Goal: Task Accomplishment & Management: Use online tool/utility

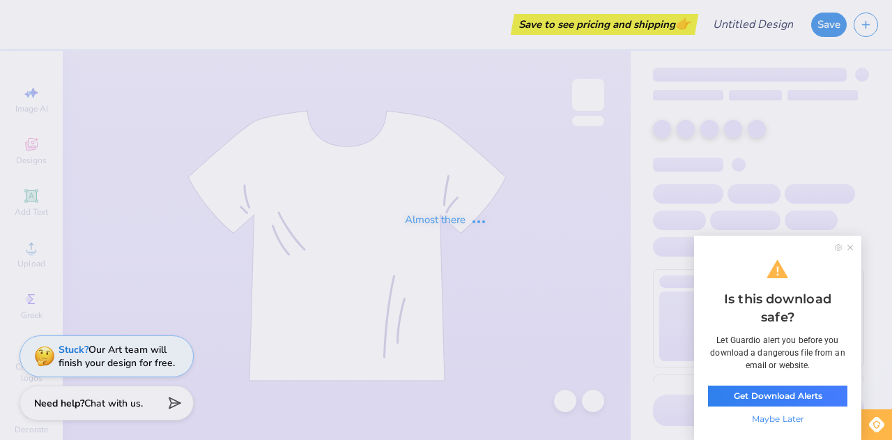
click at [850, 247] on icon at bounding box center [851, 248] width 6 height 6
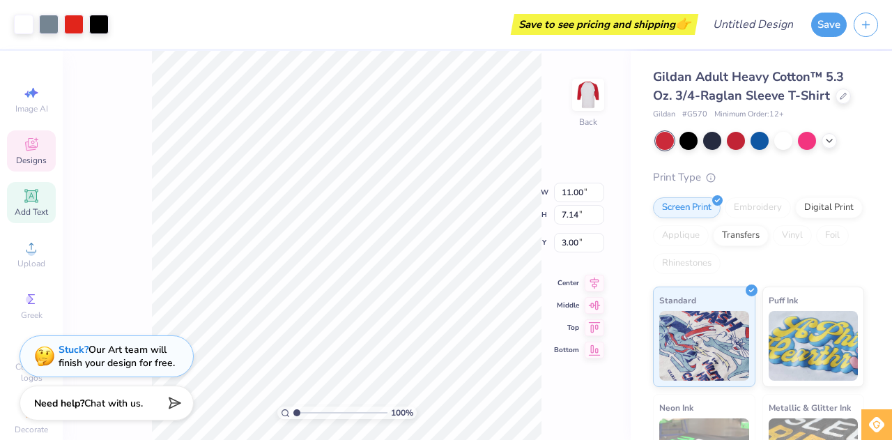
click at [31, 206] on span "Add Text" at bounding box center [31, 211] width 33 height 11
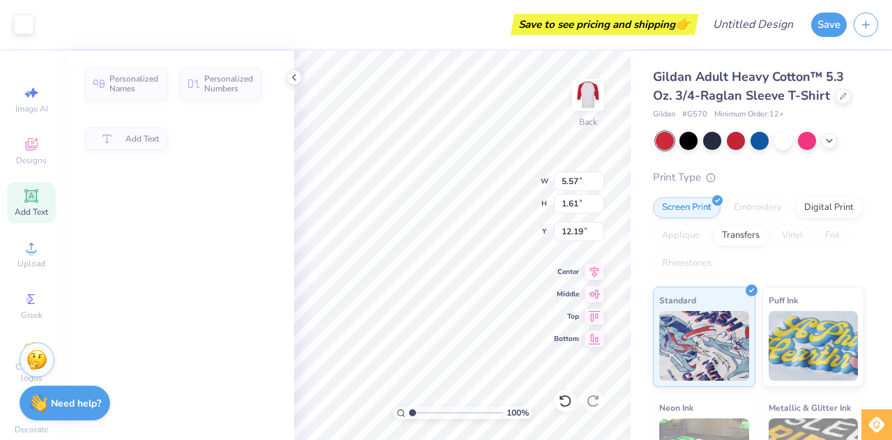
type input "5.57"
type input "1.61"
type input "12.19"
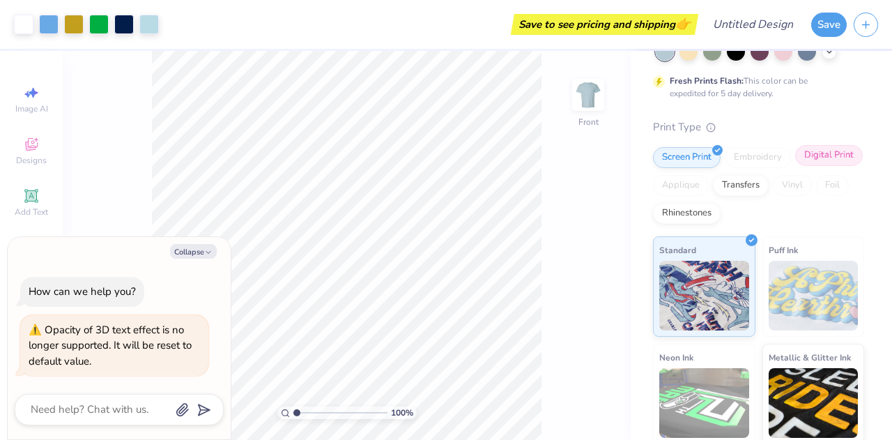
scroll to position [90, 0]
click at [200, 250] on button "Collapse" at bounding box center [193, 251] width 47 height 15
type textarea "x"
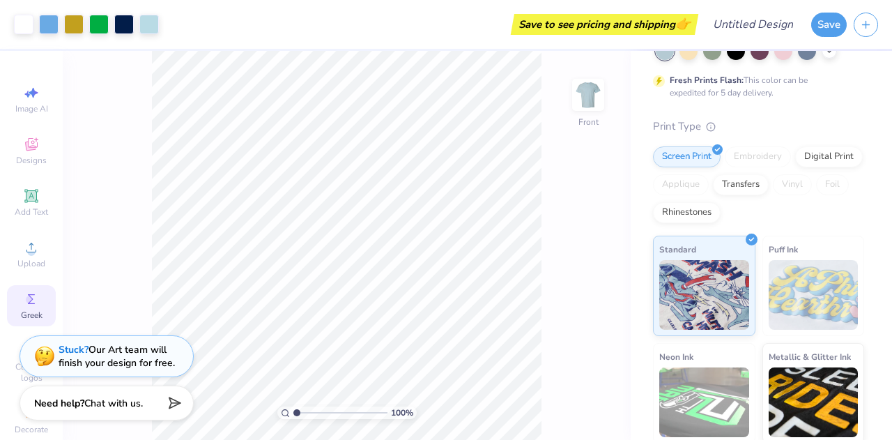
click at [26, 299] on circle at bounding box center [30, 300] width 8 height 8
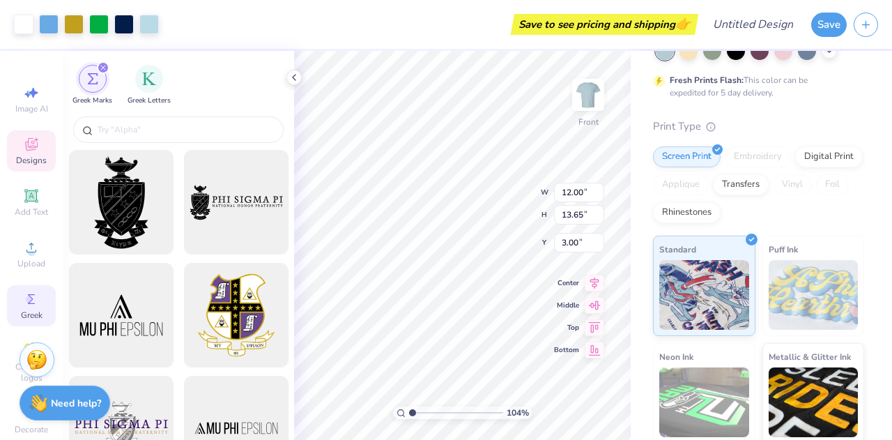
type input "1.04123100178174"
type textarea "x"
type input "1.04123100178174"
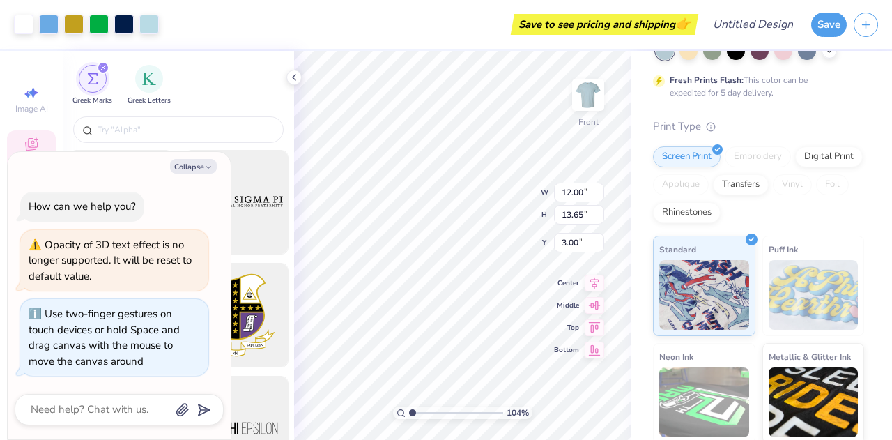
type textarea "x"
type input "1.04123100178174"
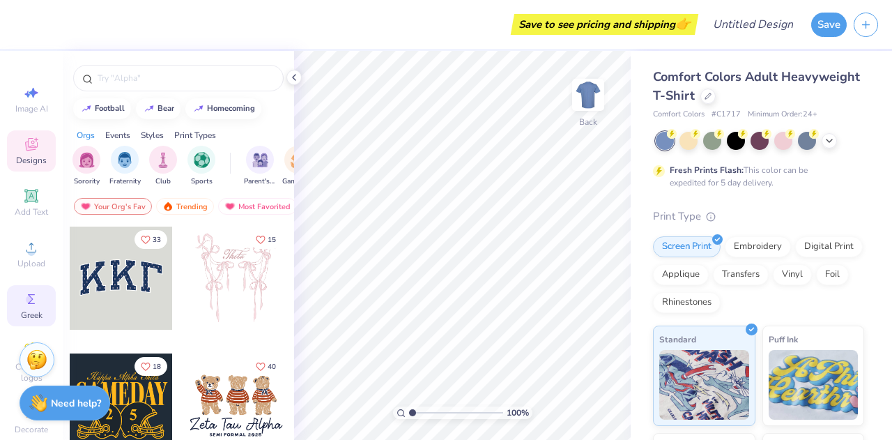
click at [29, 302] on icon at bounding box center [31, 299] width 17 height 17
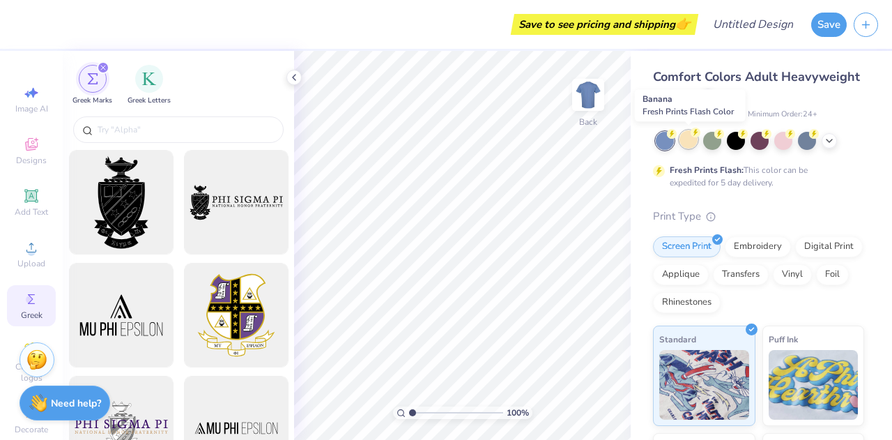
click at [690, 140] on div at bounding box center [689, 139] width 18 height 18
click at [687, 139] on div at bounding box center [689, 139] width 18 height 18
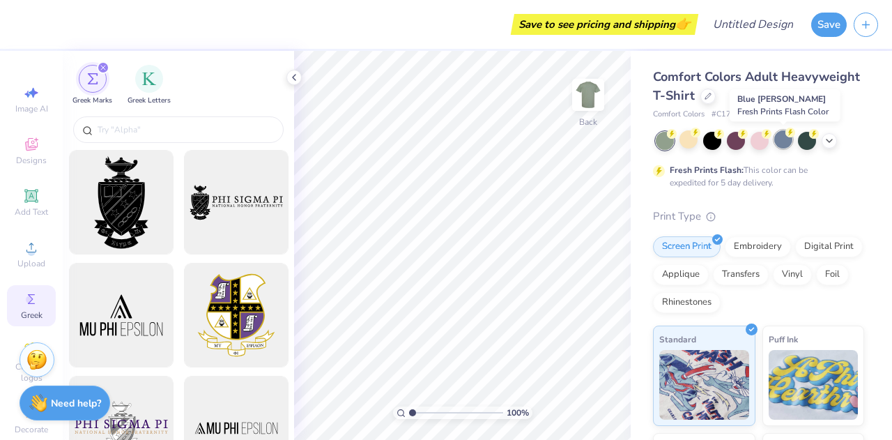
click at [787, 141] on div at bounding box center [783, 139] width 18 height 18
click at [831, 141] on icon at bounding box center [829, 139] width 11 height 11
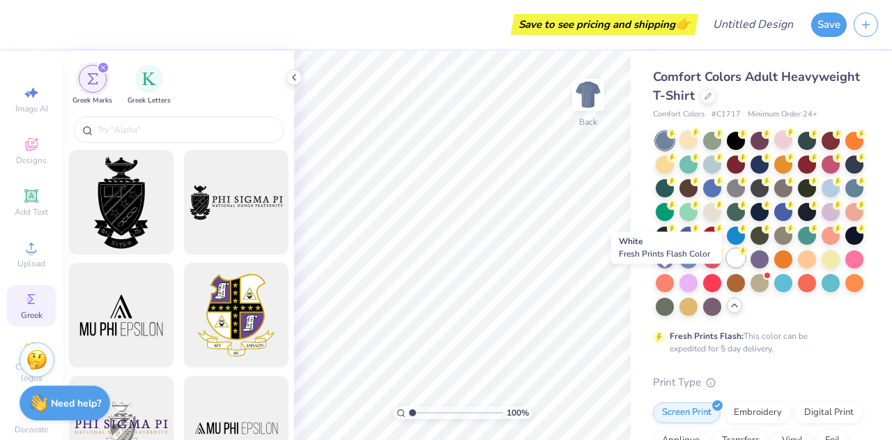
click at [727, 267] on div at bounding box center [736, 258] width 18 height 18
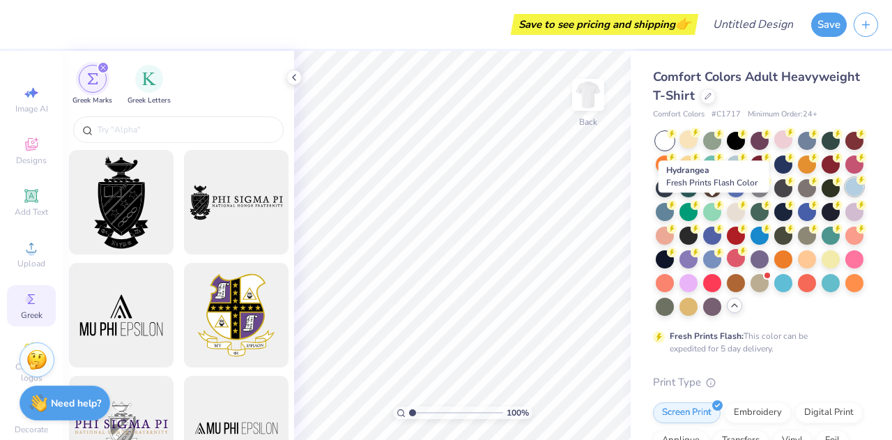
click at [846, 196] on div at bounding box center [855, 187] width 18 height 18
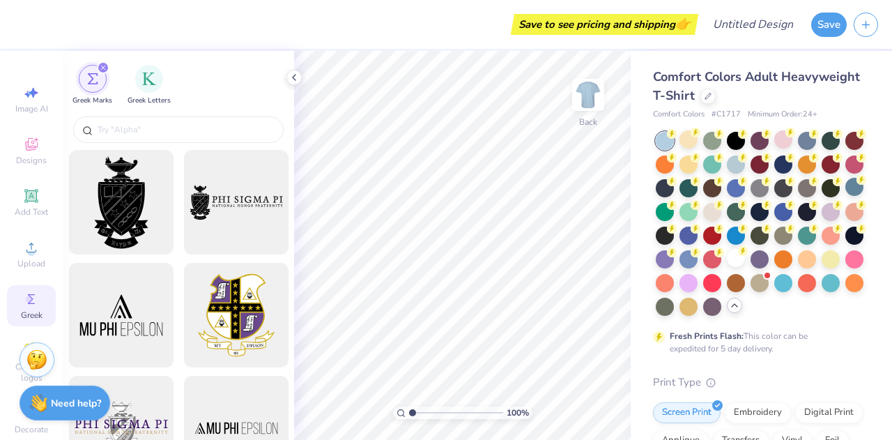
scroll to position [3, 0]
click at [23, 135] on icon at bounding box center [31, 140] width 17 height 17
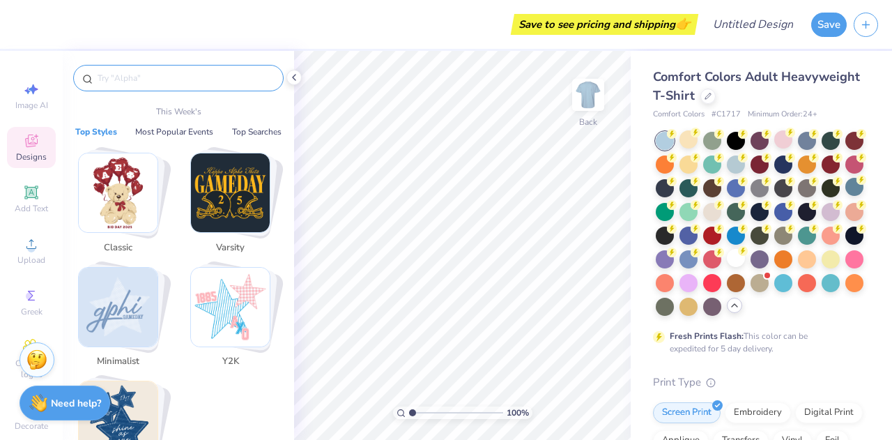
click at [114, 77] on input "text" at bounding box center [185, 78] width 178 height 14
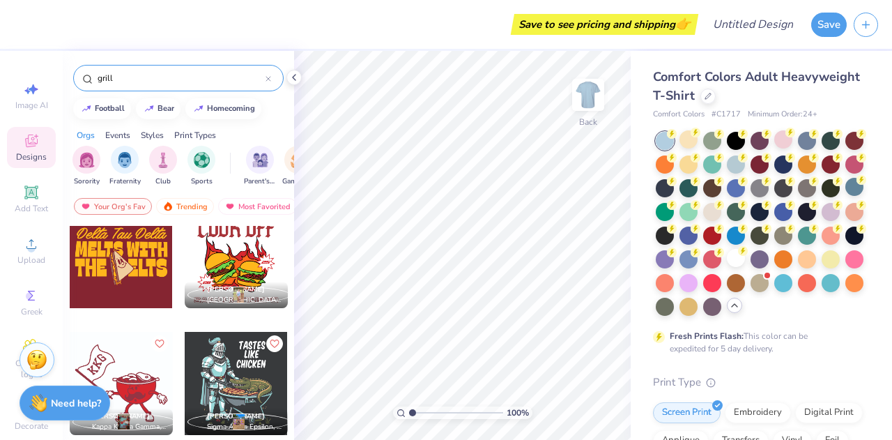
scroll to position [242, 0]
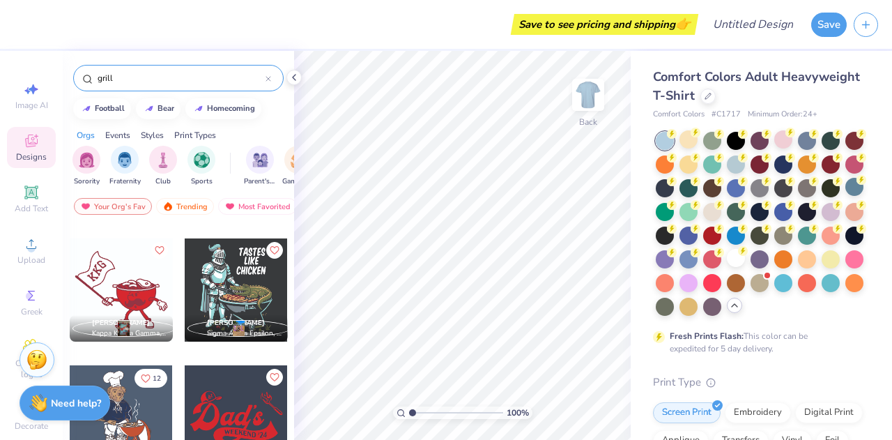
type input "grill"
click at [118, 281] on div at bounding box center [121, 289] width 103 height 103
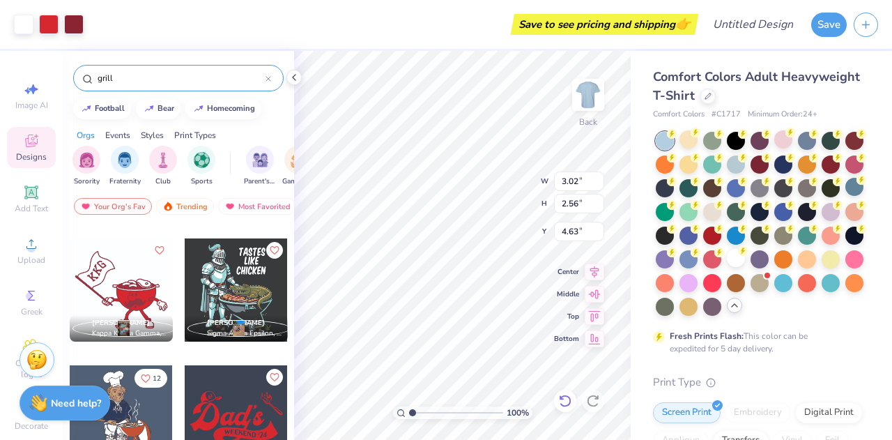
click at [566, 399] on icon at bounding box center [565, 401] width 14 height 14
type input "3.00"
click at [563, 401] on icon at bounding box center [565, 401] width 14 height 14
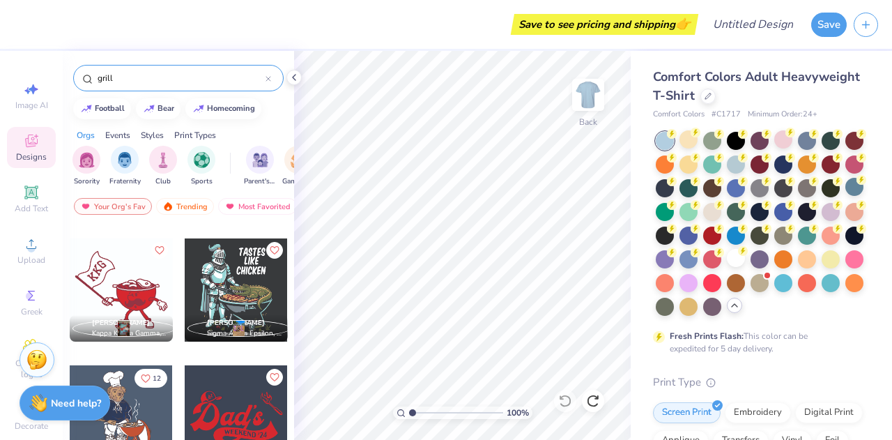
click at [122, 137] on div "Events" at bounding box center [117, 135] width 25 height 13
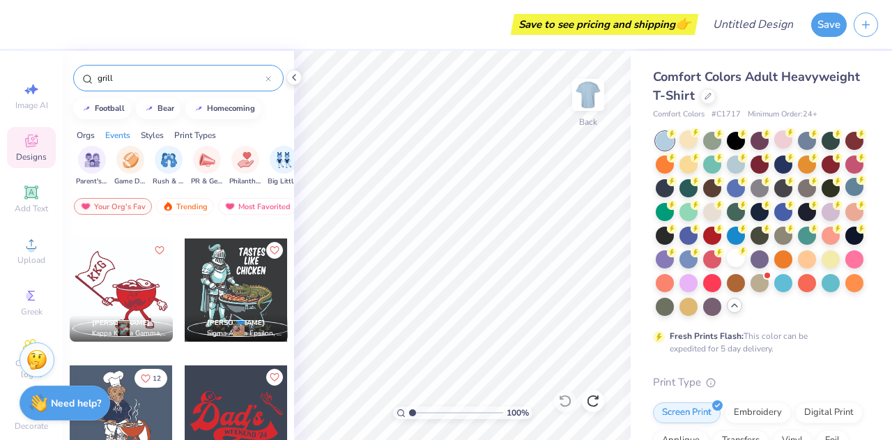
scroll to position [0, 174]
click at [181, 81] on input "grill" at bounding box center [180, 78] width 169 height 14
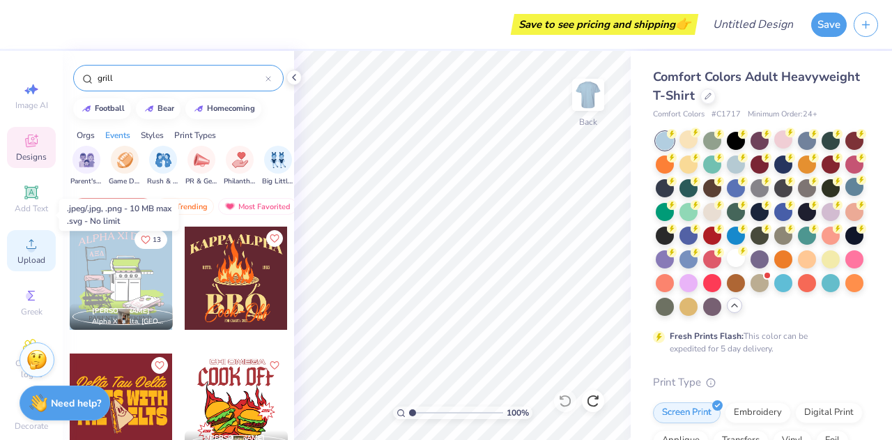
scroll to position [39, 0]
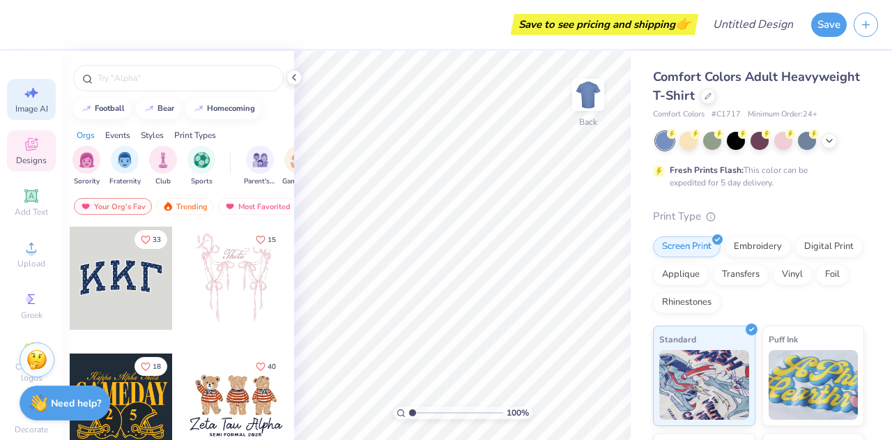
click at [25, 112] on span "Image AI" at bounding box center [31, 108] width 33 height 11
select select "4"
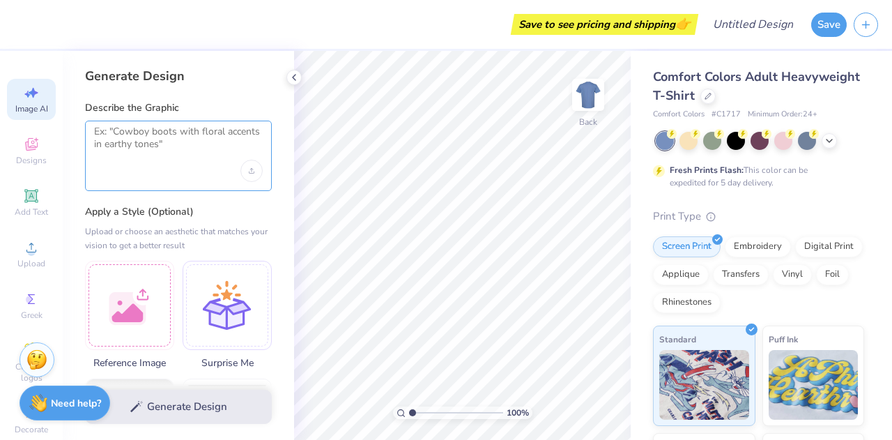
click at [192, 148] on textarea at bounding box center [178, 142] width 169 height 35
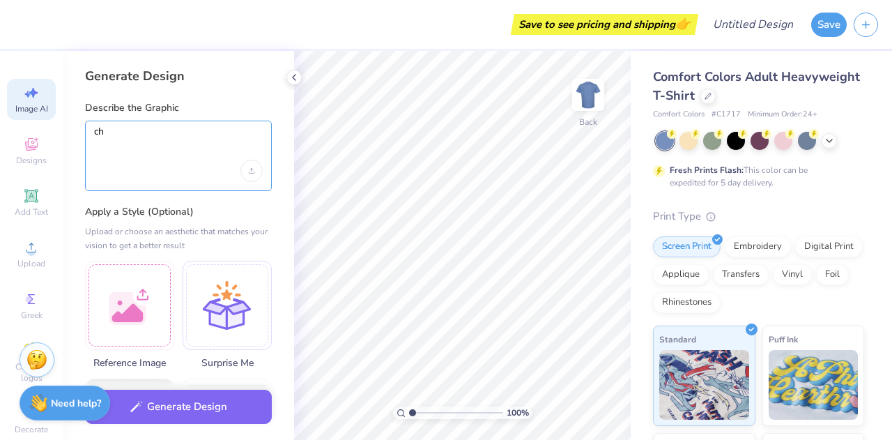
type textarea "c"
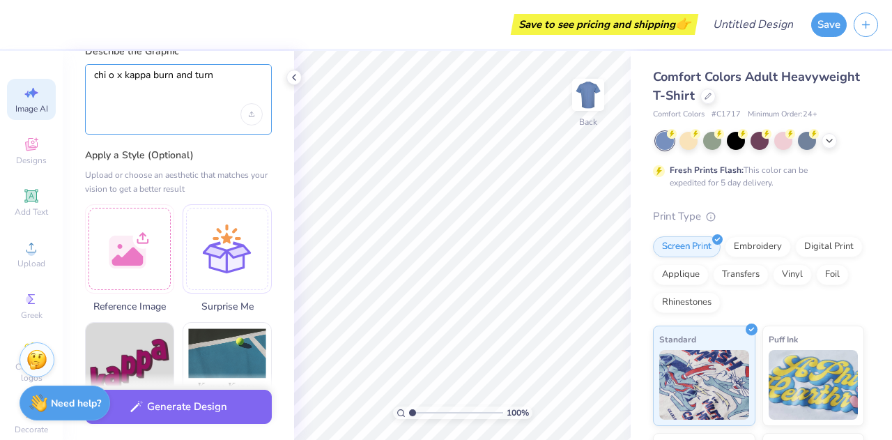
scroll to position [57, 0]
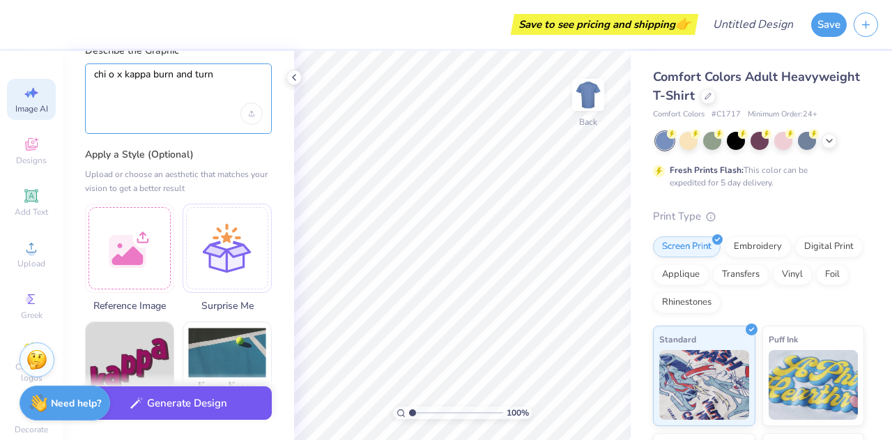
type textarea "chi o x kappa burn and turn"
click at [173, 409] on button "Generate Design" at bounding box center [178, 403] width 187 height 34
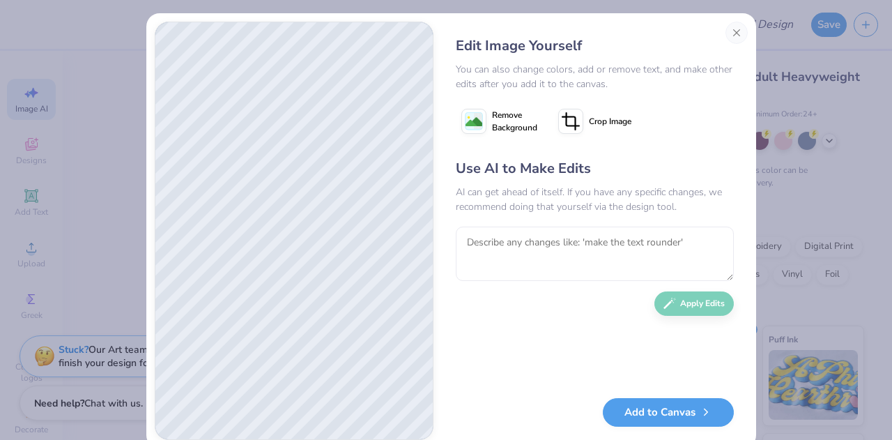
scroll to position [4, 0]
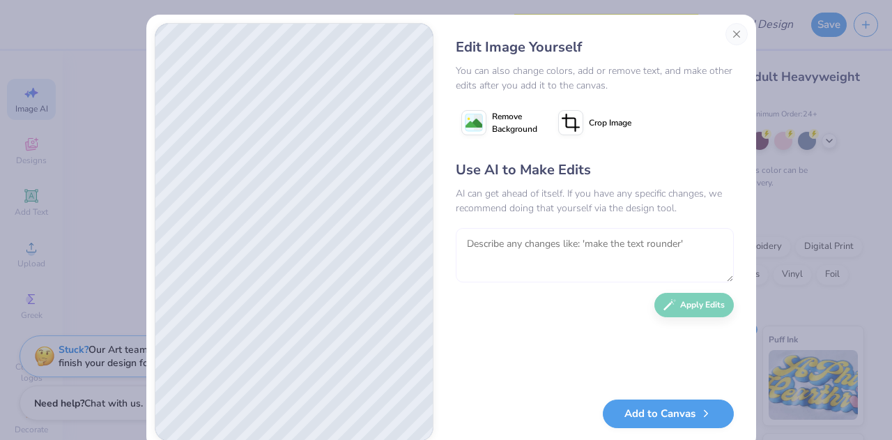
click at [537, 254] on textarea at bounding box center [595, 255] width 278 height 54
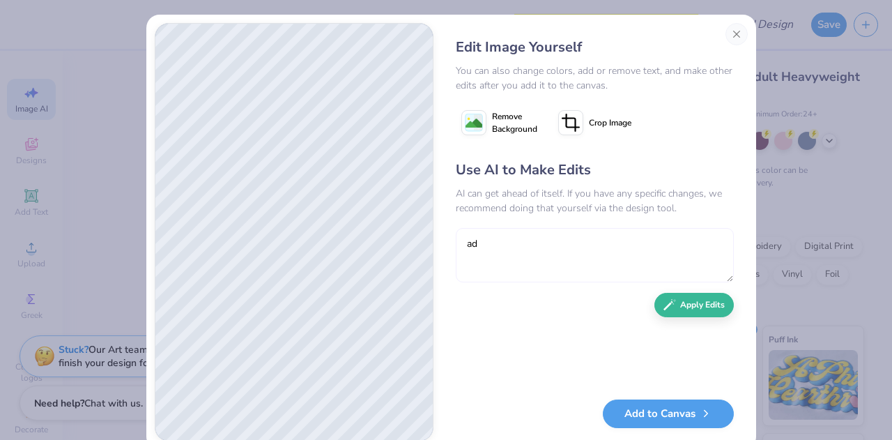
type textarea "a"
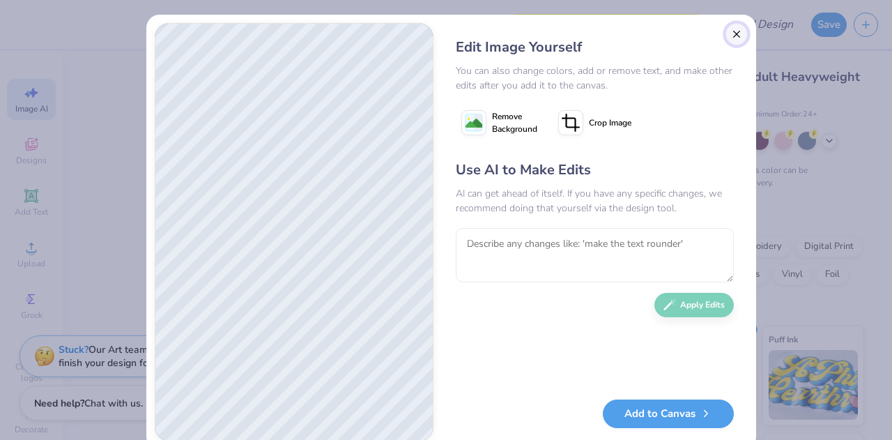
click at [728, 38] on button "Close" at bounding box center [737, 34] width 22 height 22
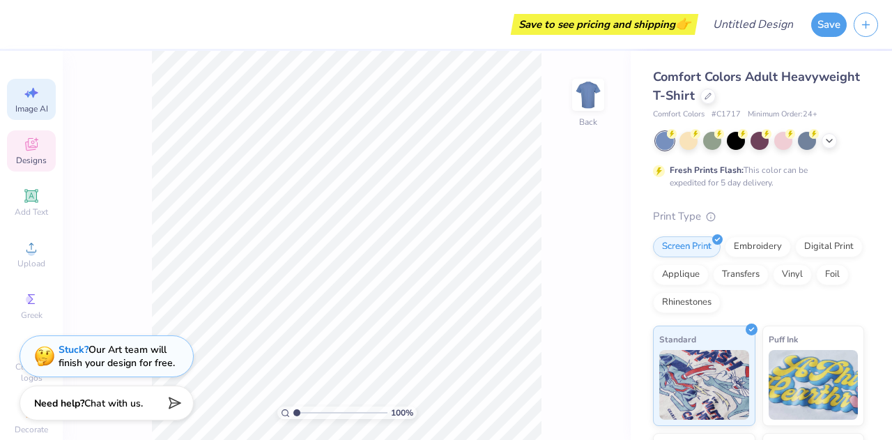
click at [23, 150] on icon at bounding box center [31, 144] width 17 height 17
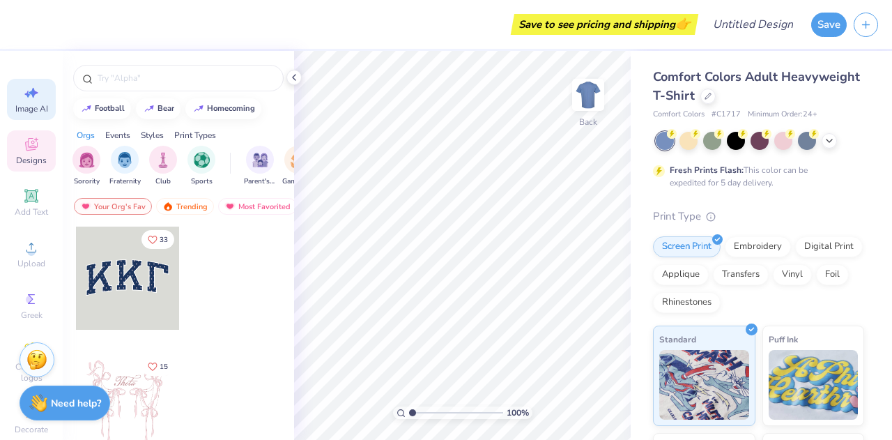
scroll to position [0, 0]
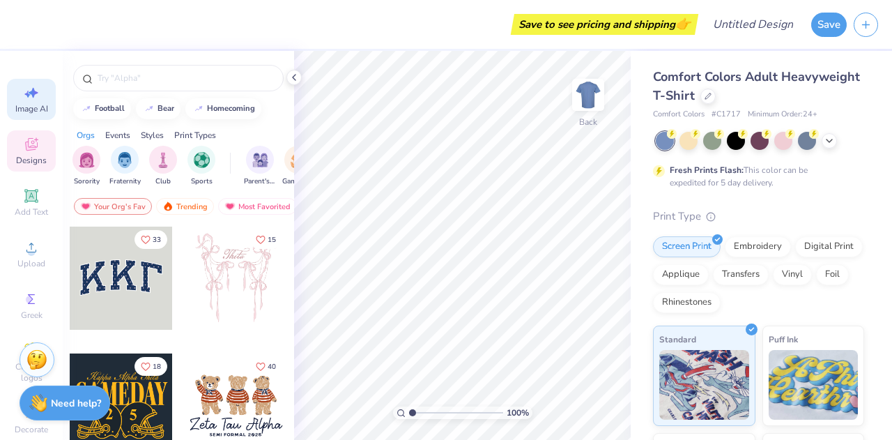
click at [24, 94] on icon at bounding box center [27, 94] width 6 height 7
select select "4"
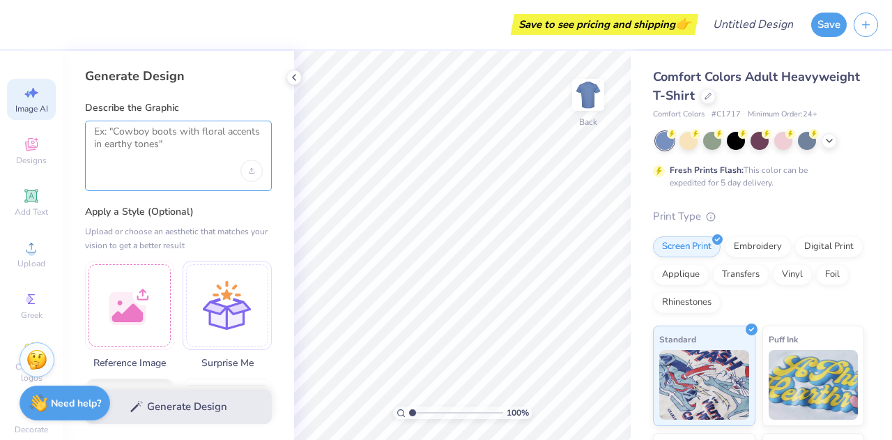
click at [147, 143] on textarea at bounding box center [178, 142] width 169 height 35
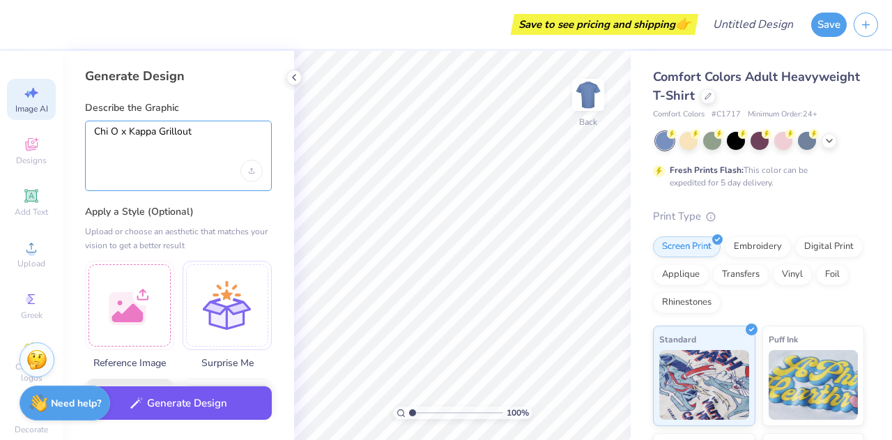
type textarea "Chi O x Kappa Grillout"
click at [192, 406] on button "Generate Design" at bounding box center [178, 403] width 187 height 34
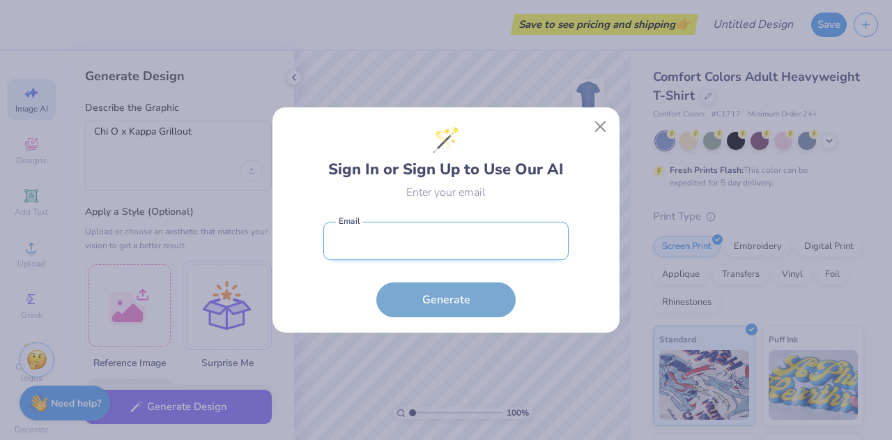
click at [469, 230] on input "email" at bounding box center [445, 241] width 245 height 38
type input "[PERSON_NAME][DOMAIN_NAME][EMAIL_ADDRESS][PERSON_NAME][DOMAIN_NAME]"
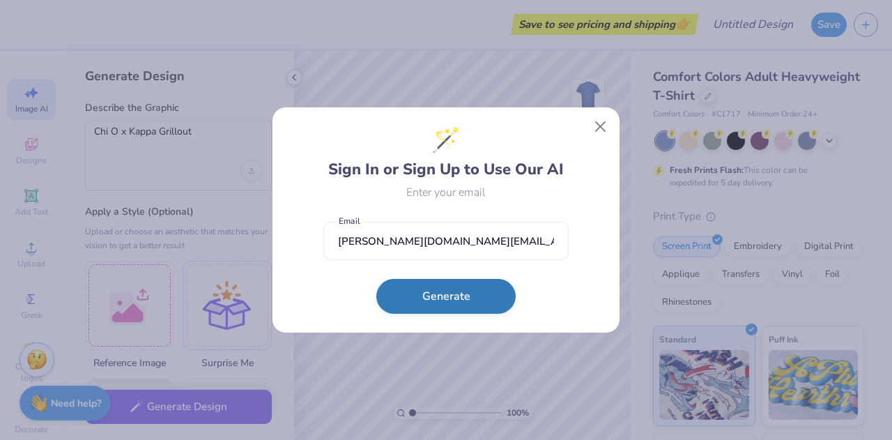
click at [455, 293] on button "Generate" at bounding box center [445, 296] width 139 height 35
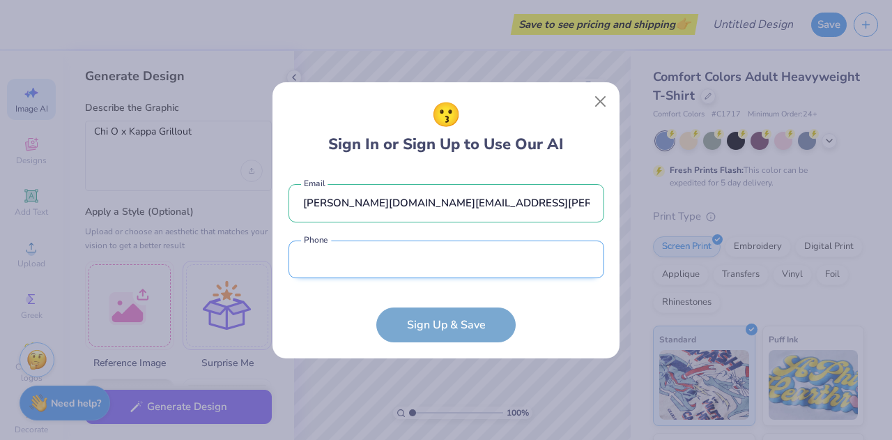
click at [395, 275] on input "tel" at bounding box center [447, 259] width 316 height 38
type input "[PHONE_NUMBER]"
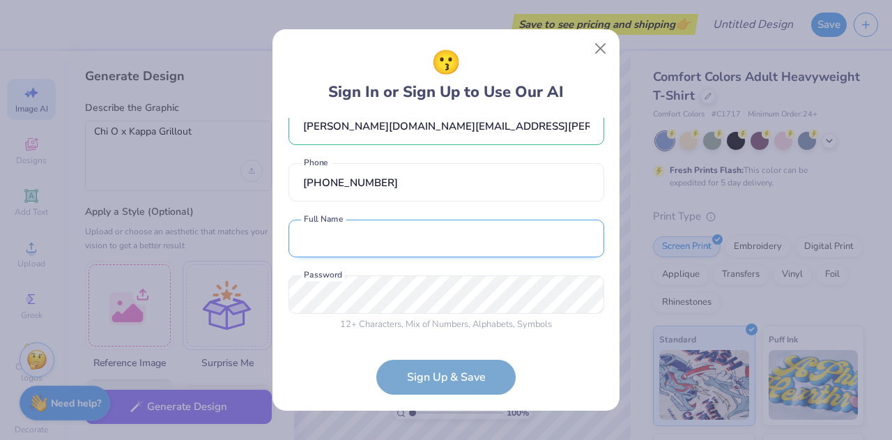
click at [381, 240] on input "text" at bounding box center [447, 239] width 316 height 38
type input "[PERSON_NAME]"
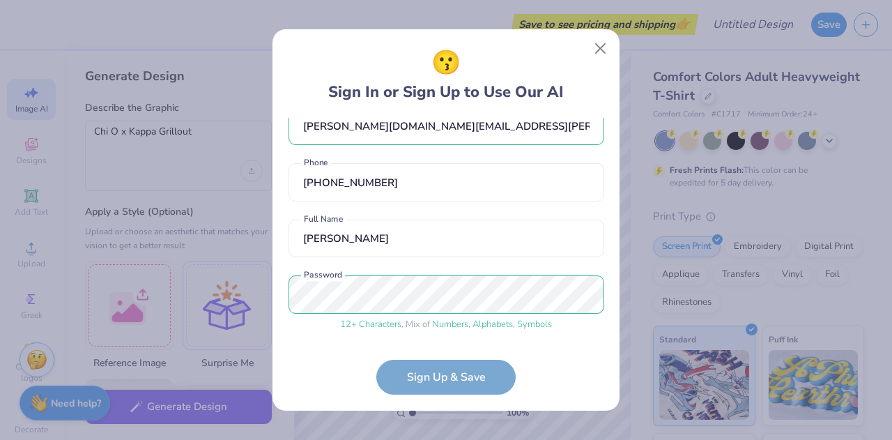
scroll to position [77, 0]
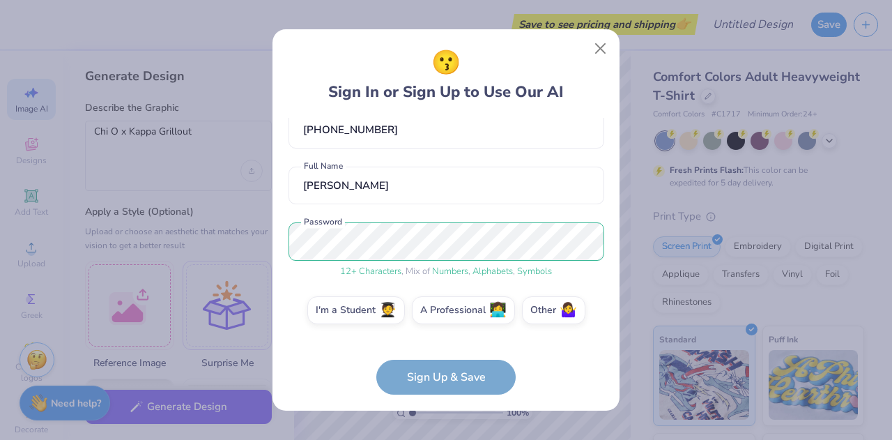
click at [410, 369] on form "[PERSON_NAME][DOMAIN_NAME][EMAIL_ADDRESS][PERSON_NAME][DOMAIN_NAME] Email [PHON…" at bounding box center [447, 256] width 316 height 277
click at [411, 377] on form "[PERSON_NAME][DOMAIN_NAME][EMAIL_ADDRESS][PERSON_NAME][DOMAIN_NAME] Email [PHON…" at bounding box center [447, 256] width 316 height 277
click at [348, 305] on label "I'm a Student 🧑‍🎓" at bounding box center [356, 308] width 98 height 28
click at [442, 387] on input "I'm a Student 🧑‍🎓" at bounding box center [446, 391] width 9 height 9
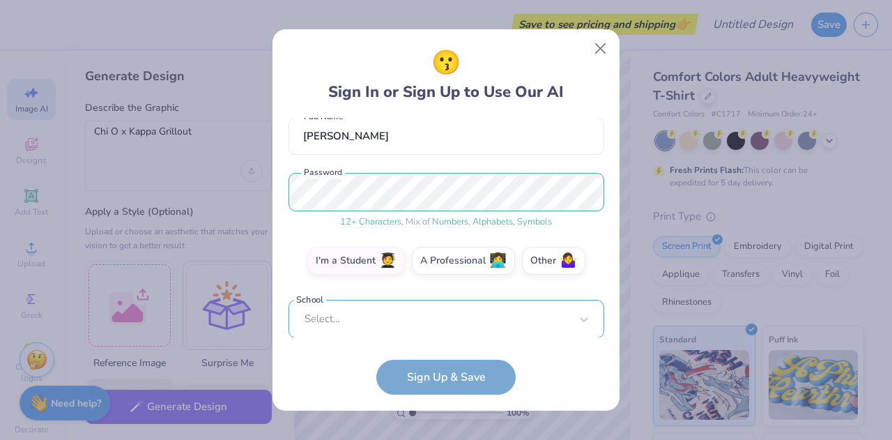
click at [400, 319] on div "Select..." at bounding box center [447, 319] width 316 height 38
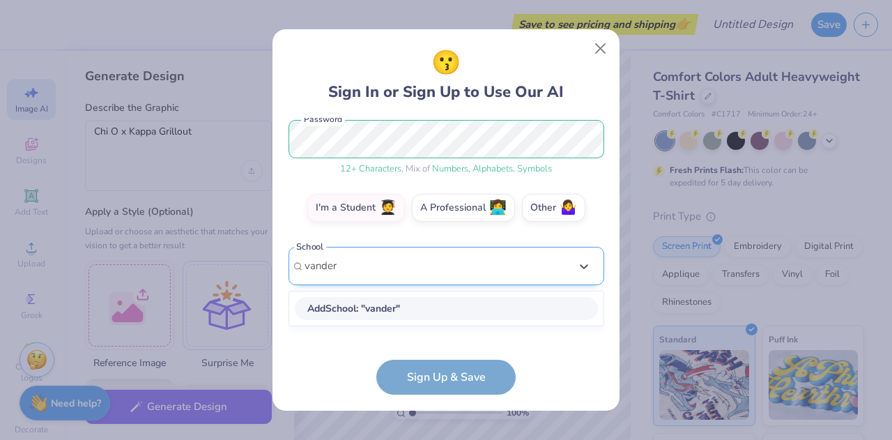
scroll to position [167, 0]
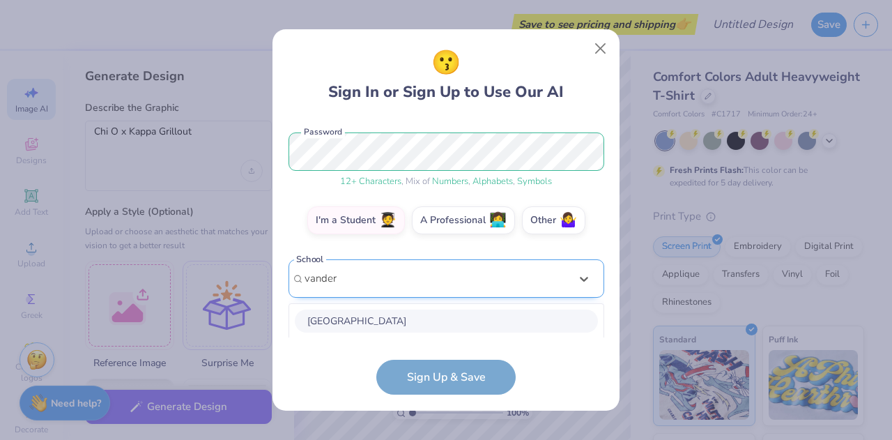
click at [400, 319] on div "[GEOGRAPHIC_DATA]" at bounding box center [446, 320] width 303 height 23
type input "vander"
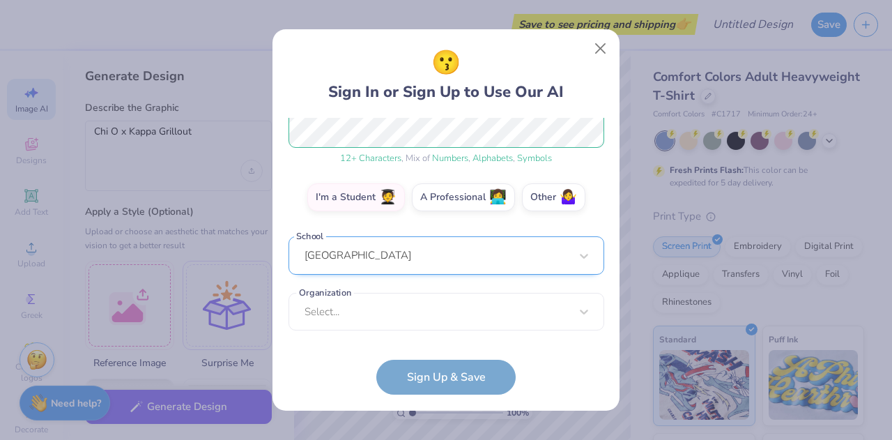
click at [400, 319] on div "Select..." at bounding box center [447, 312] width 316 height 38
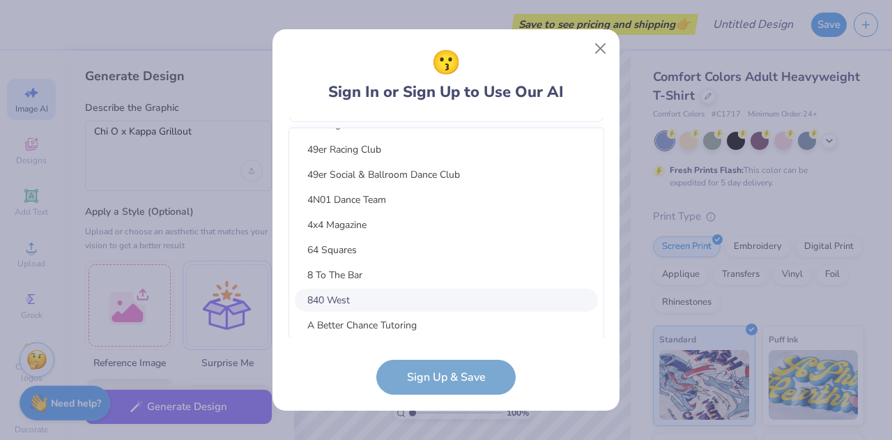
scroll to position [0, 0]
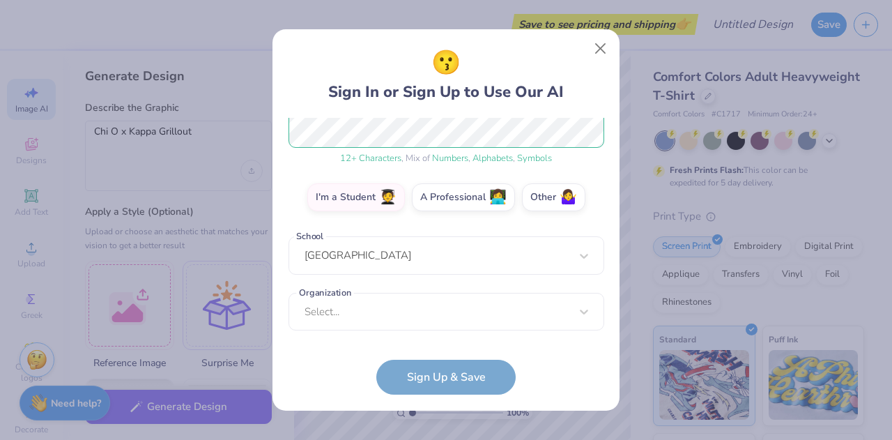
click at [435, 377] on form "[PERSON_NAME][DOMAIN_NAME][EMAIL_ADDRESS][PERSON_NAME][DOMAIN_NAME] Email [PHON…" at bounding box center [447, 256] width 316 height 277
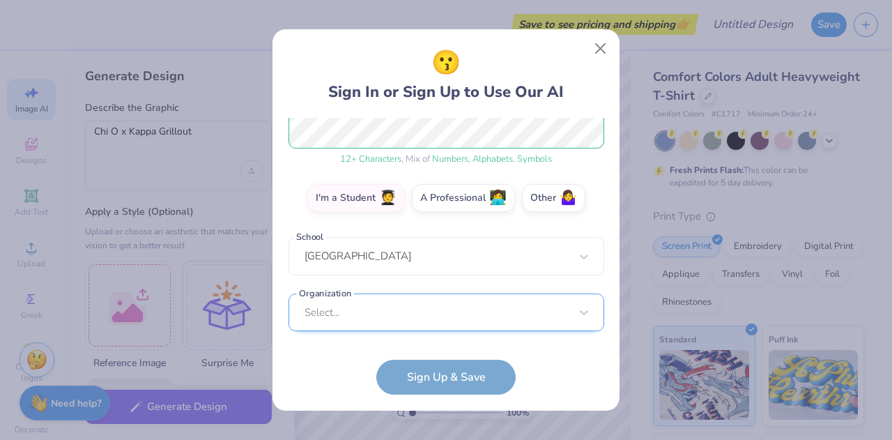
click at [373, 320] on div "Select..." at bounding box center [447, 312] width 316 height 38
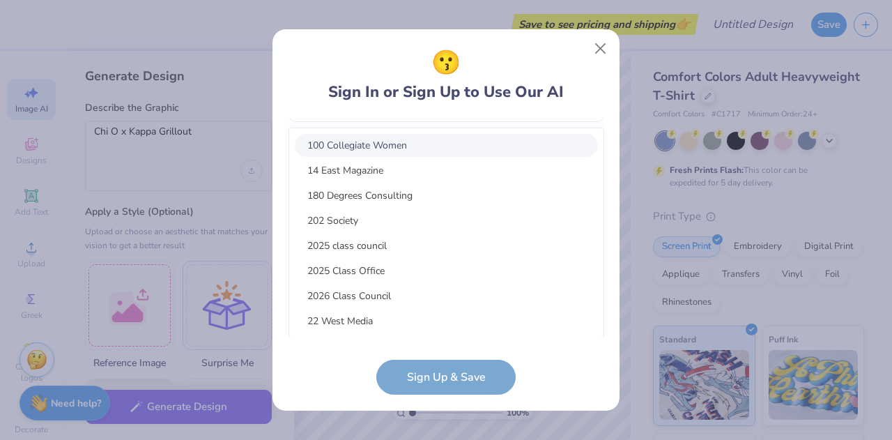
scroll to position [399, 0]
click at [601, 47] on button "Close" at bounding box center [601, 49] width 26 height 26
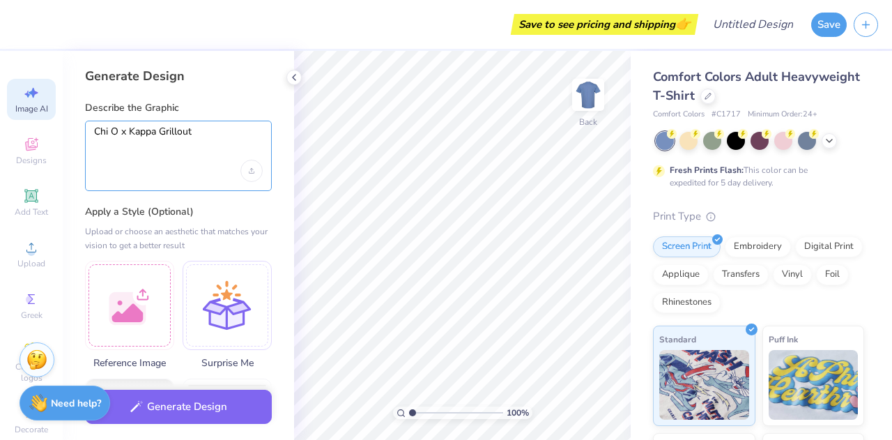
click at [202, 137] on textarea "Chi O x Kappa Grillout" at bounding box center [178, 142] width 169 height 35
click at [178, 135] on textarea "Chi O x Kappa Grillout" at bounding box center [178, 142] width 169 height 35
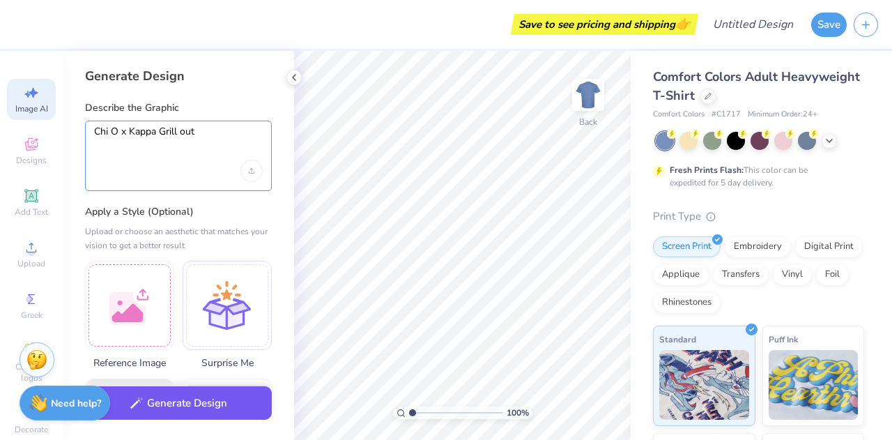
type textarea "Chi O x Kappa Grill out"
click at [176, 411] on button "Generate Design" at bounding box center [178, 403] width 187 height 34
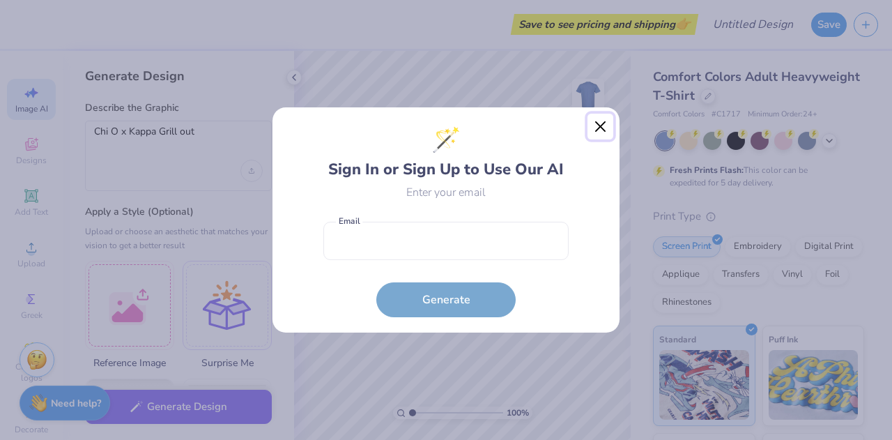
click at [598, 128] on button "Close" at bounding box center [601, 127] width 26 height 26
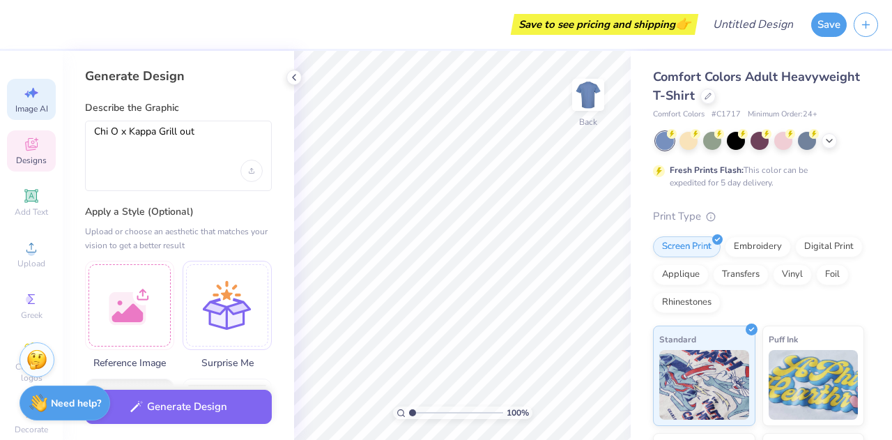
click at [30, 155] on span "Designs" at bounding box center [31, 160] width 31 height 11
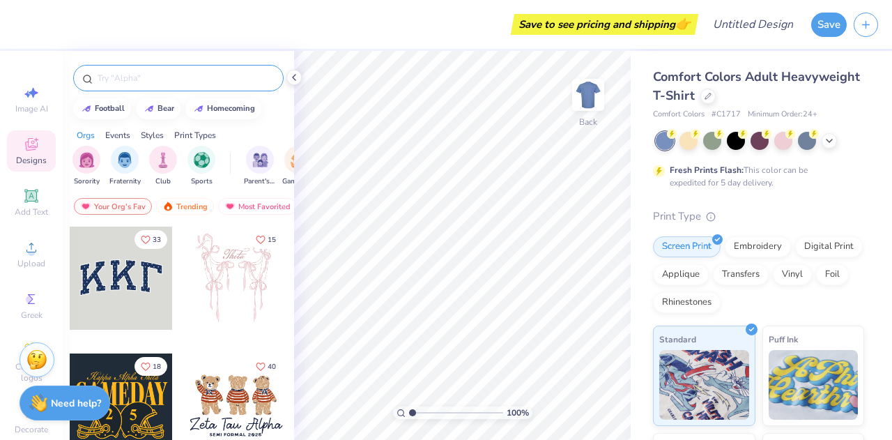
click at [217, 80] on input "text" at bounding box center [185, 78] width 178 height 14
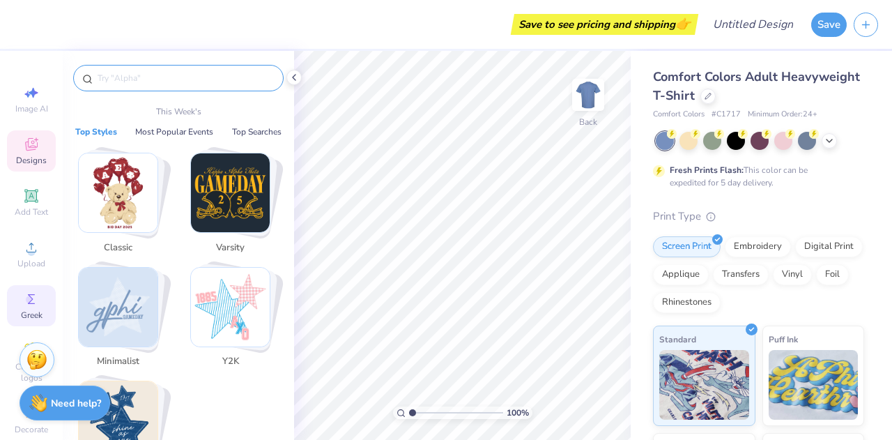
scroll to position [39, 0]
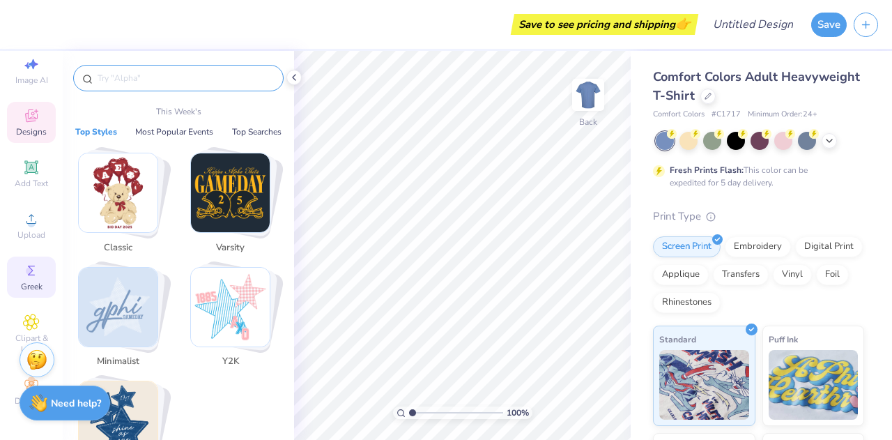
click at [26, 262] on icon at bounding box center [31, 270] width 17 height 17
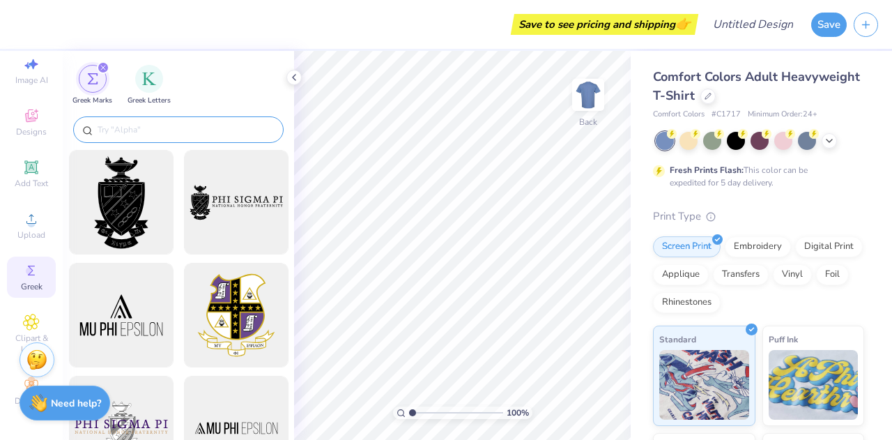
click at [165, 135] on input "text" at bounding box center [185, 130] width 178 height 14
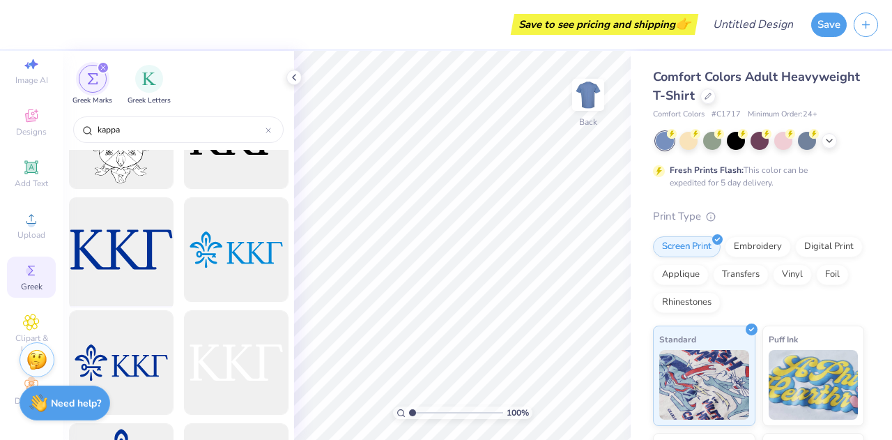
scroll to position [177, 0]
type input "kappa"
click at [109, 261] on div at bounding box center [120, 251] width 115 height 115
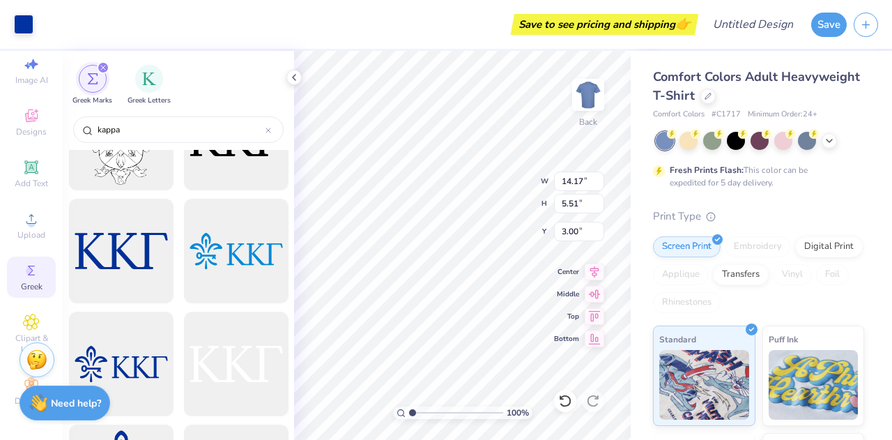
type input "3.23"
type input "1.26"
click at [835, 141] on div at bounding box center [829, 139] width 15 height 15
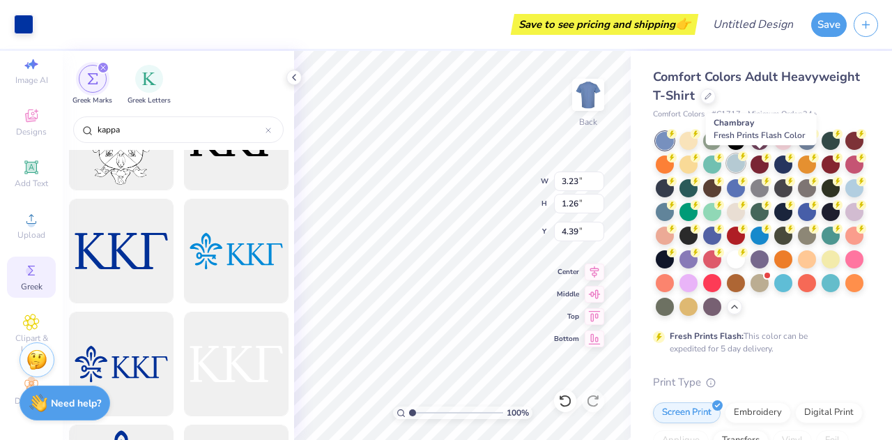
click at [745, 168] on div at bounding box center [736, 163] width 18 height 18
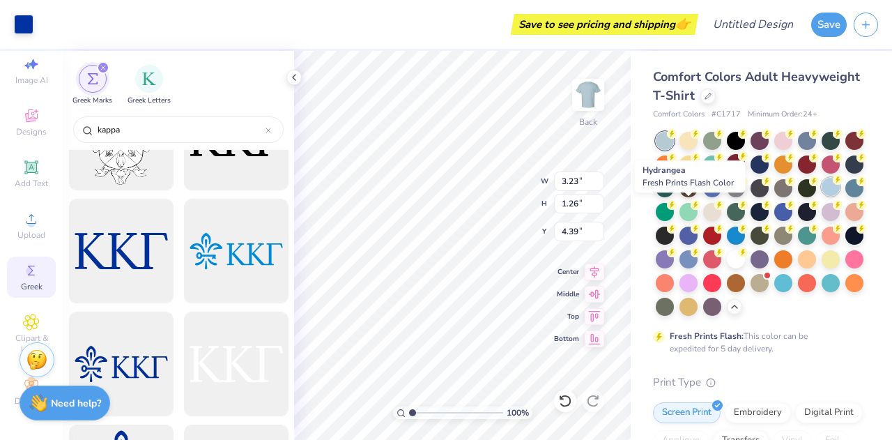
click at [822, 196] on div at bounding box center [831, 187] width 18 height 18
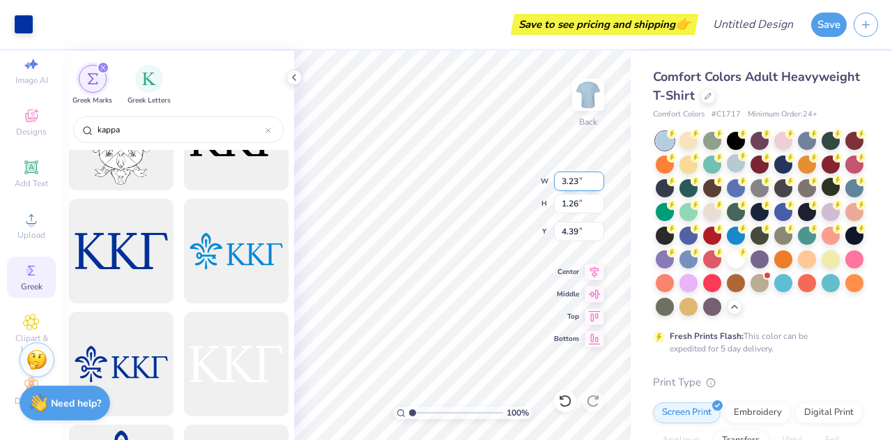
type input "4.13"
click at [136, 123] on input "kappa" at bounding box center [180, 130] width 169 height 14
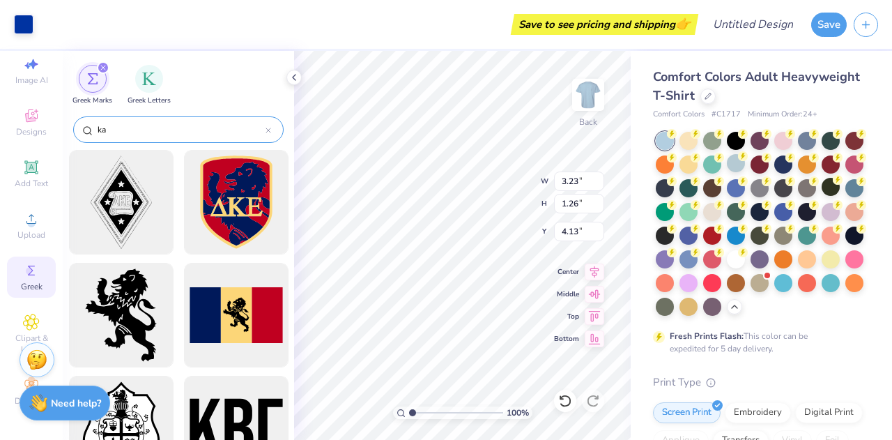
type input "k"
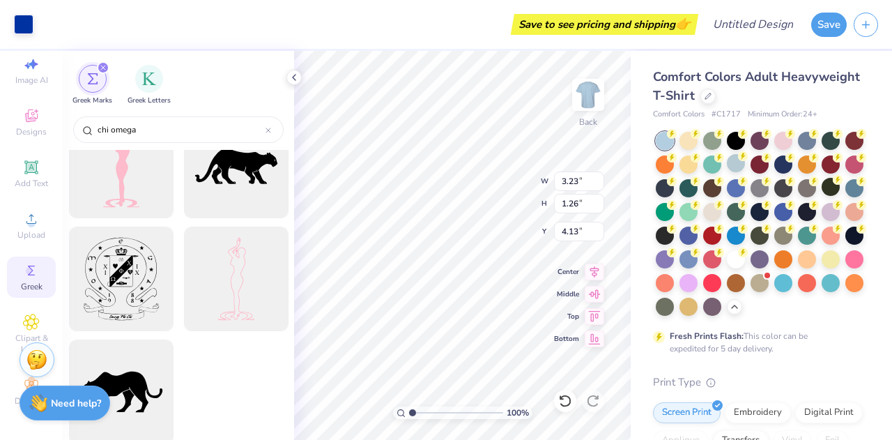
scroll to position [3209, 0]
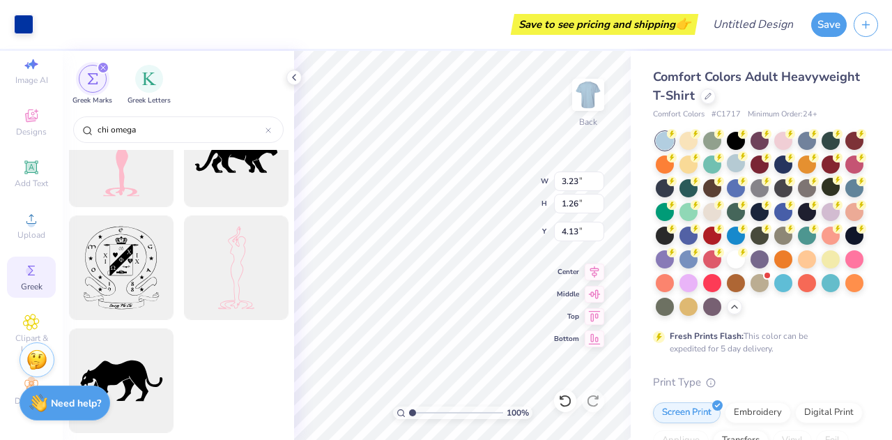
type input "chi omega"
